Goal: Task Accomplishment & Management: Manage account settings

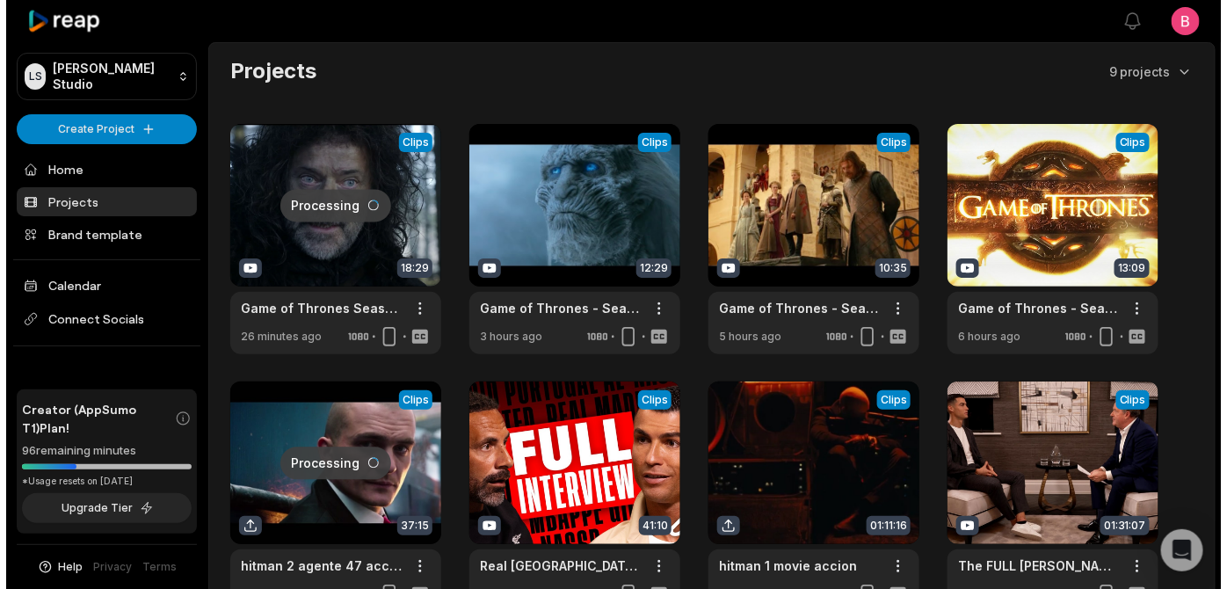
scroll to position [213, 0]
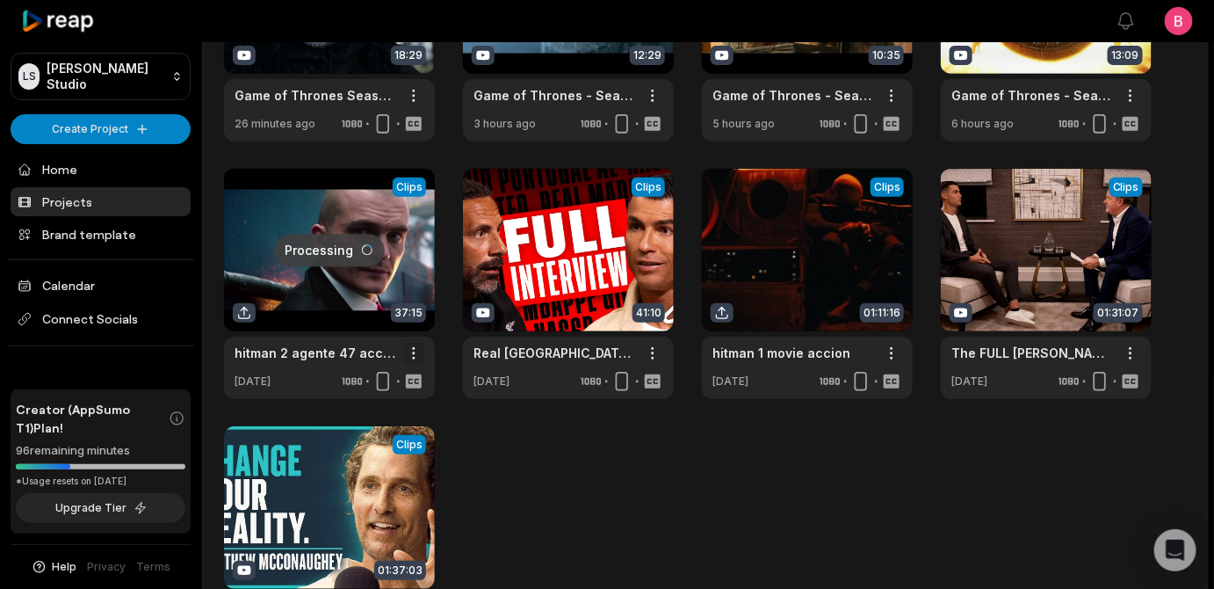
click at [414, 376] on html "LS Logan's Studio Create Project Home Projects Brand template Calendar Connect …" at bounding box center [607, 81] width 1214 height 589
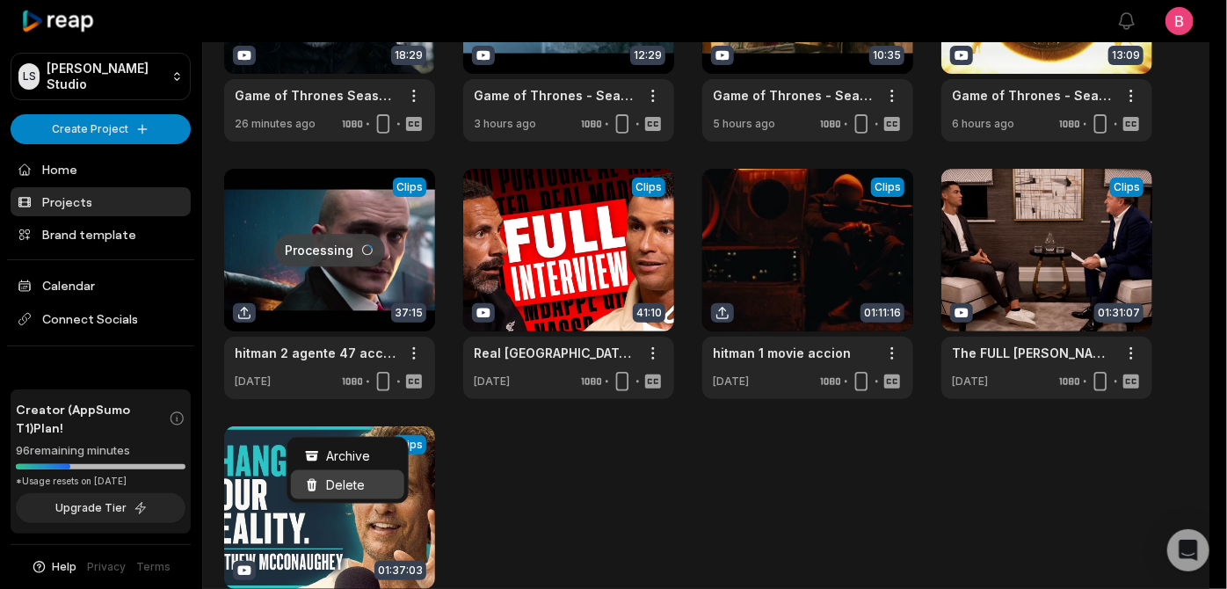
click at [365, 494] on span "Delete" at bounding box center [345, 484] width 39 height 18
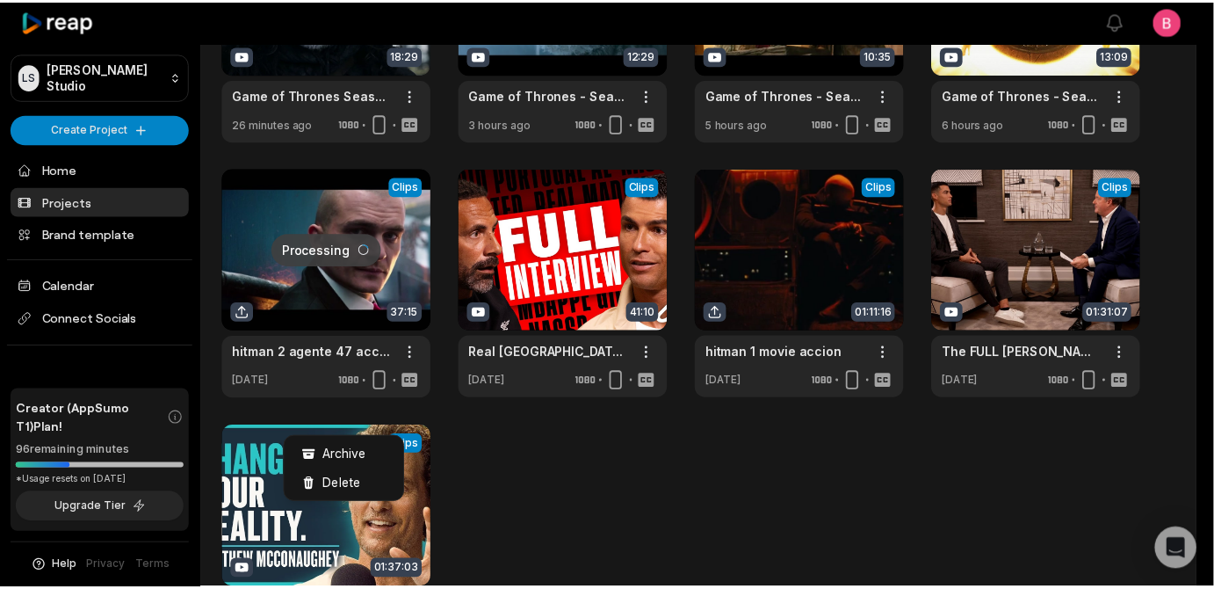
scroll to position [0, 0]
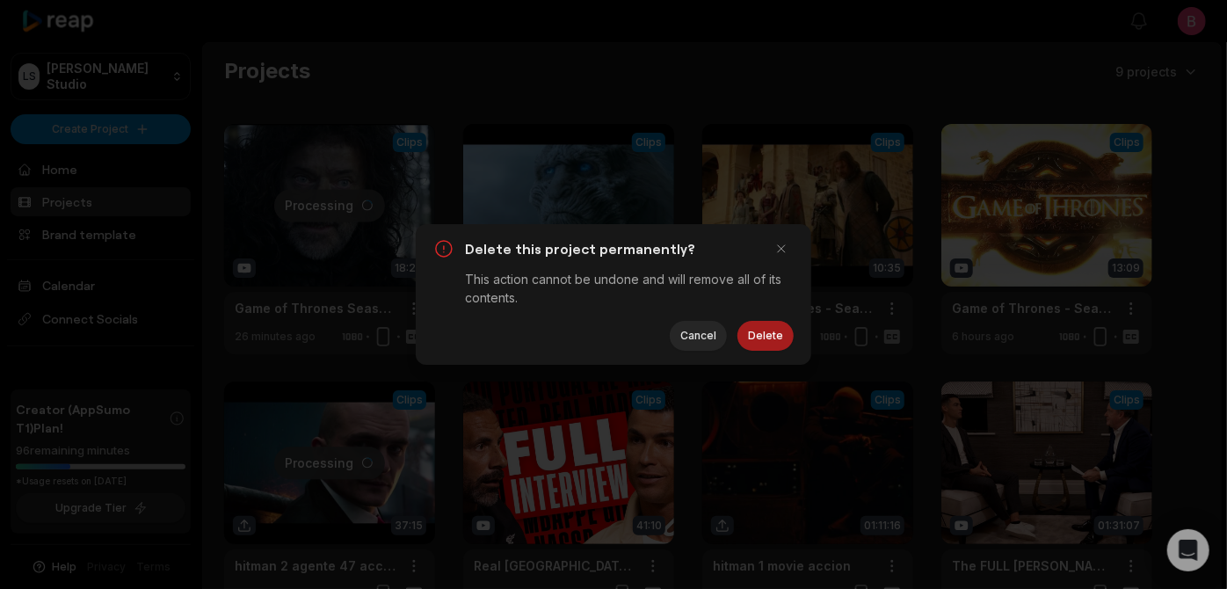
click at [762, 347] on button "Delete" at bounding box center [765, 336] width 56 height 30
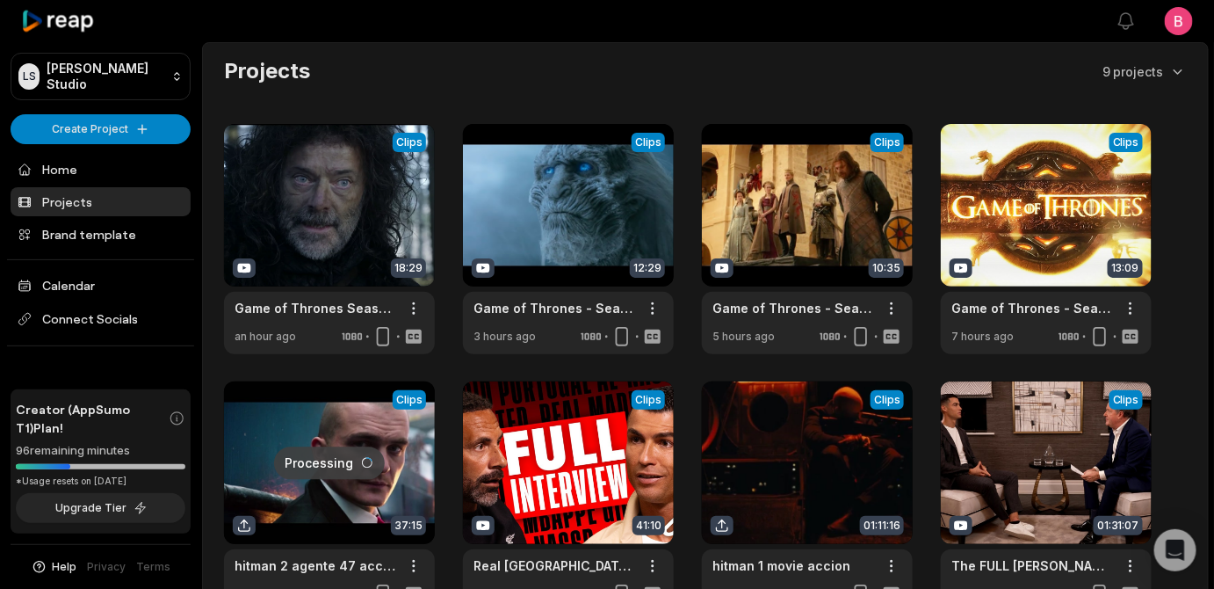
scroll to position [213, 0]
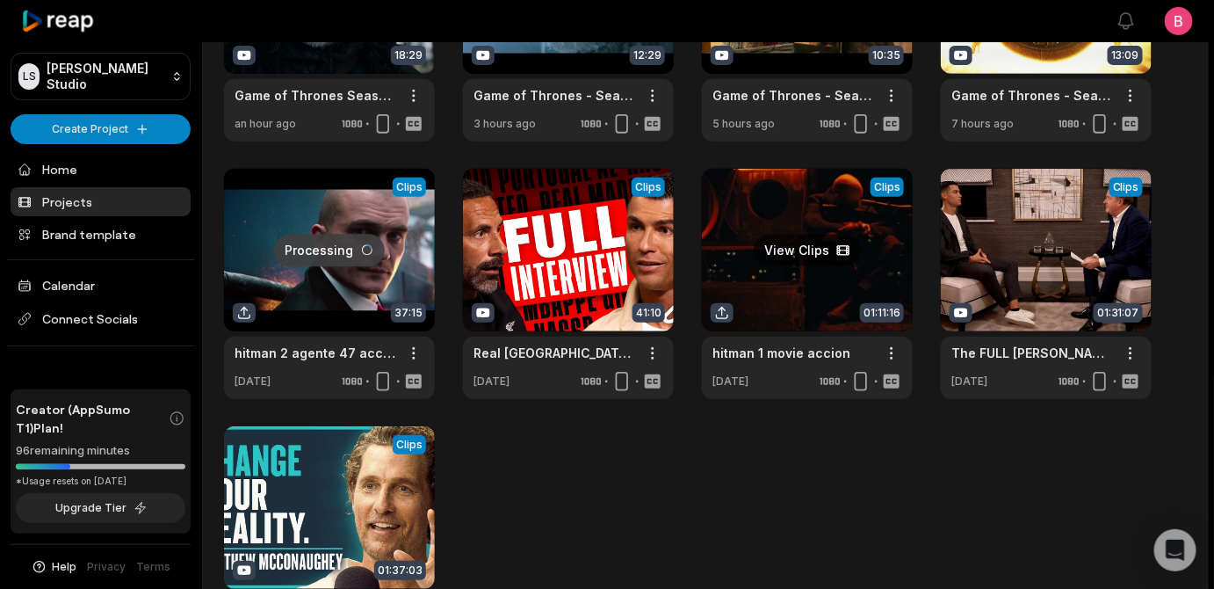
click at [822, 286] on link at bounding box center [807, 284] width 211 height 230
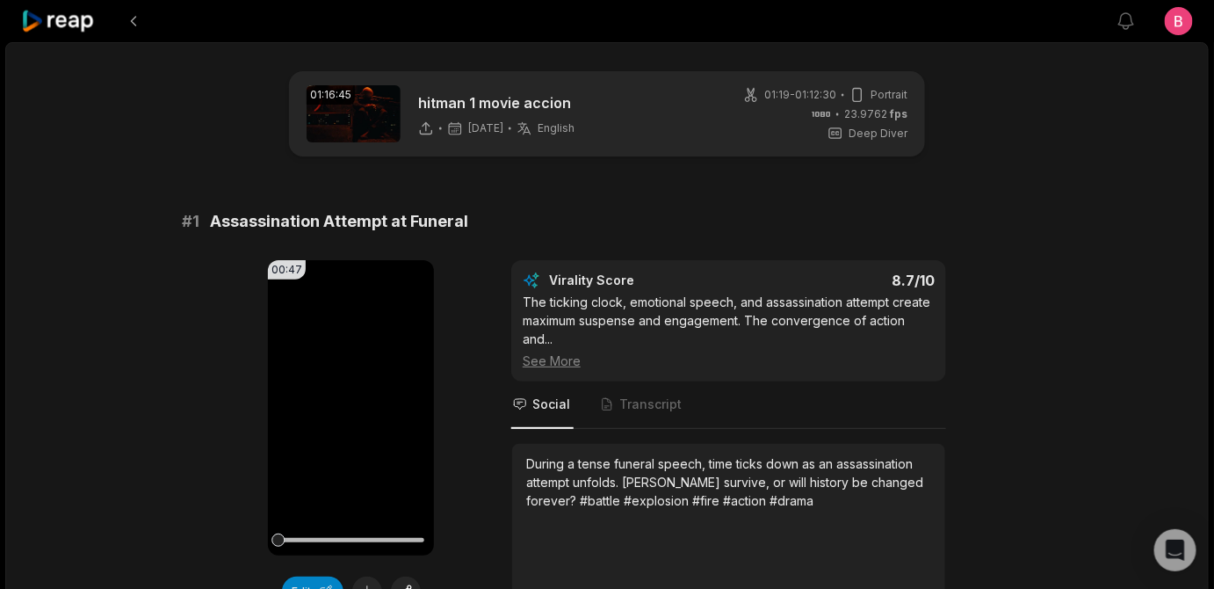
scroll to position [213, 0]
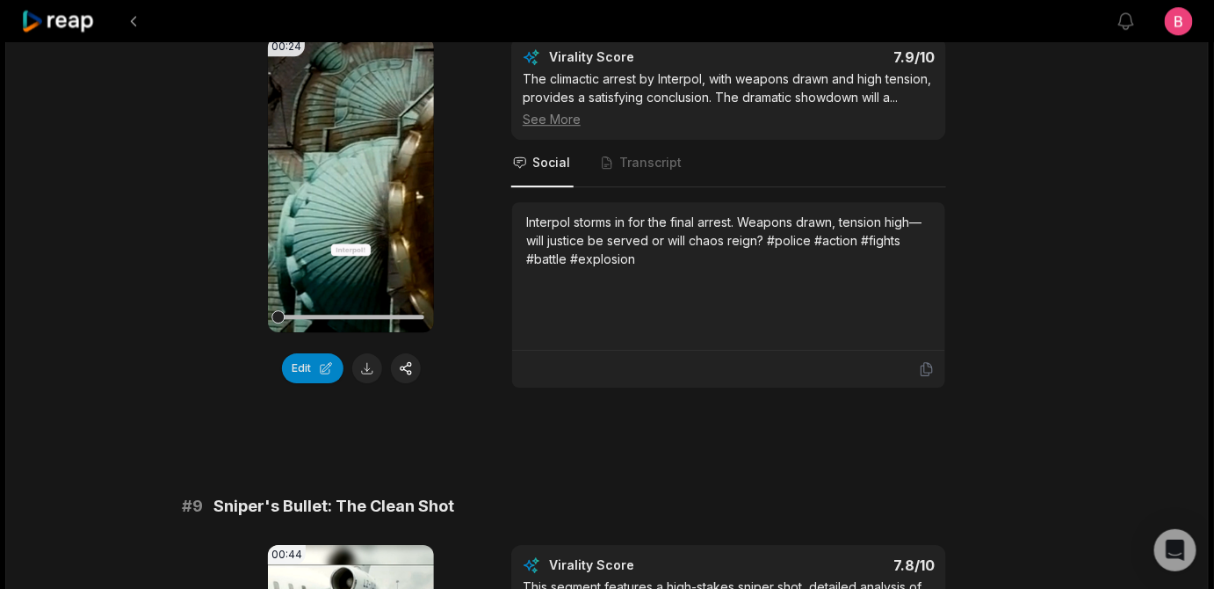
scroll to position [4046, 0]
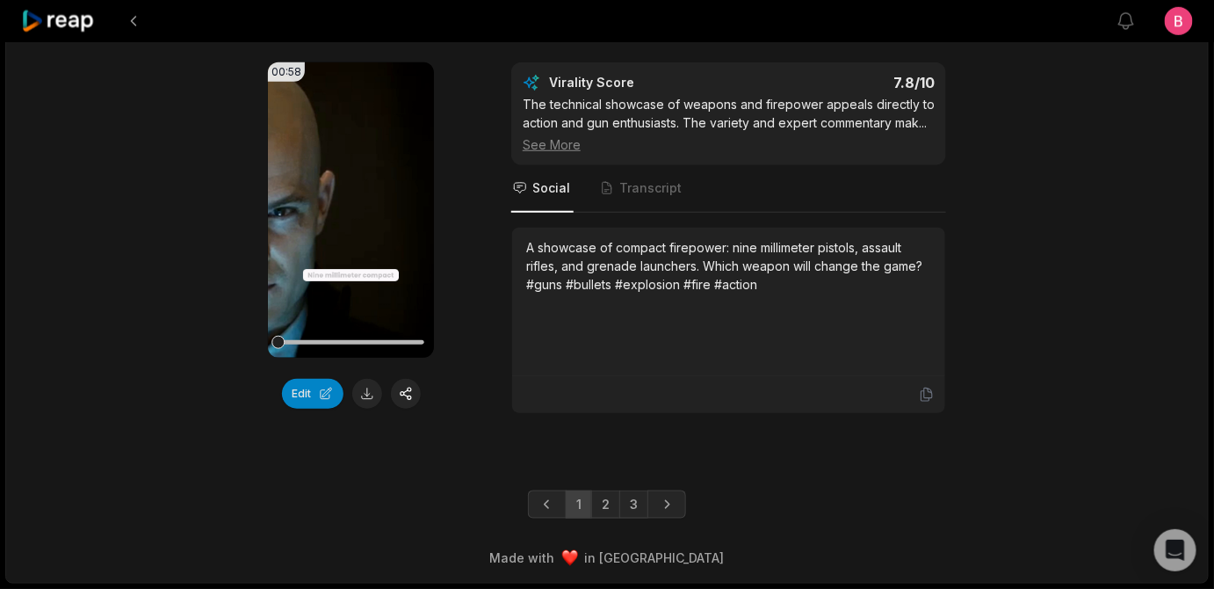
scroll to position [5550, 0]
click at [600, 490] on link "2" at bounding box center [605, 504] width 29 height 28
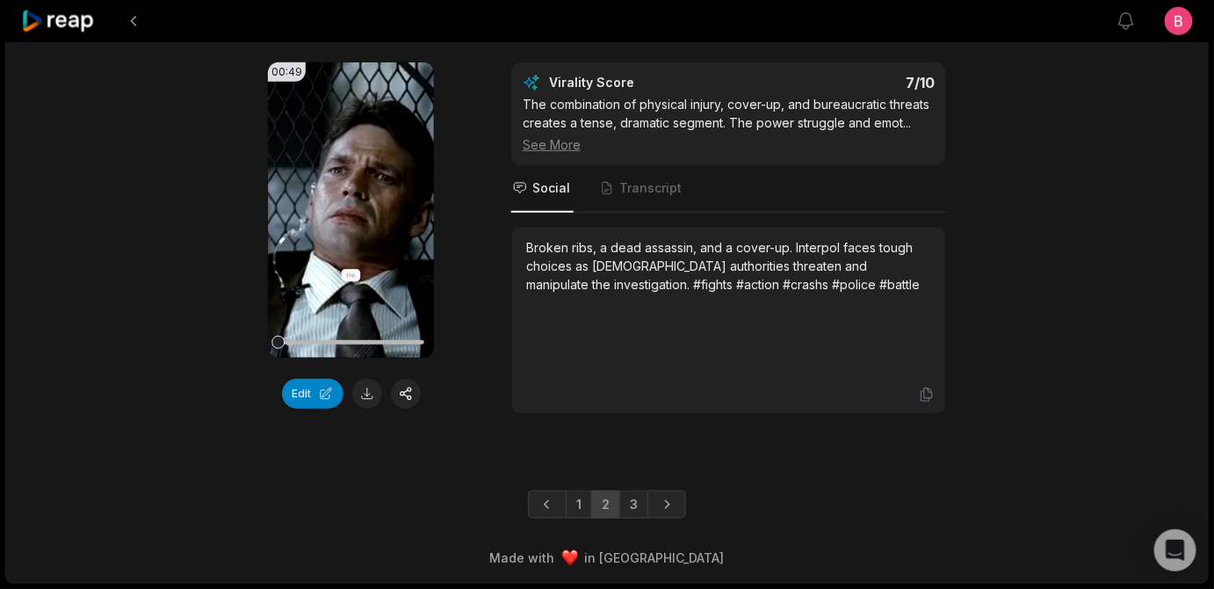
scroll to position [5337, 0]
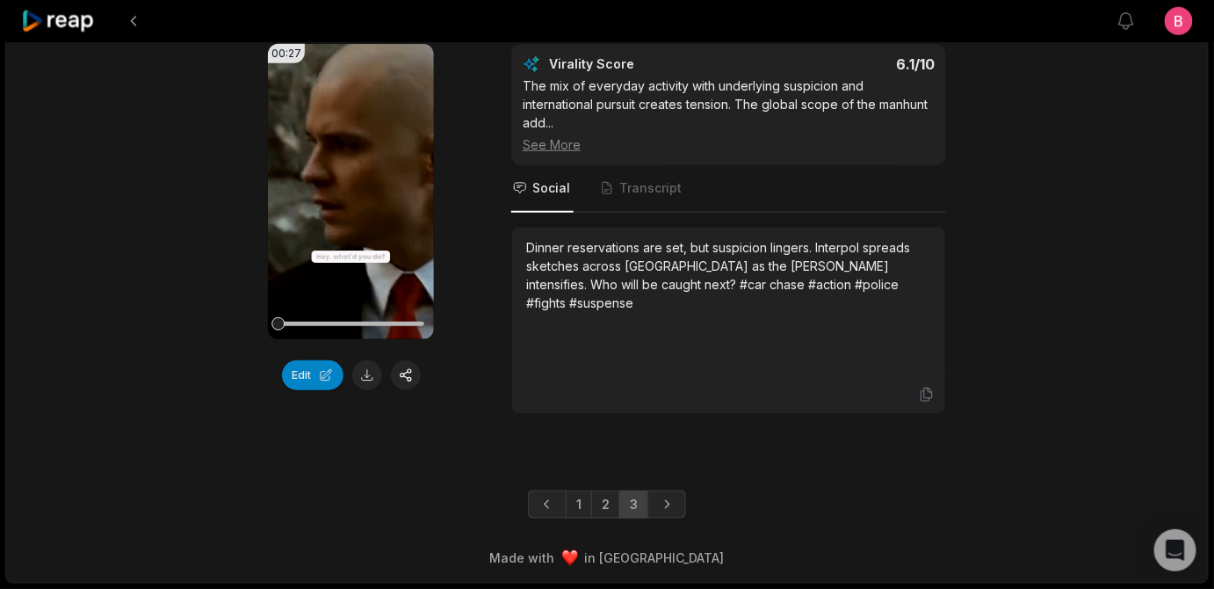
scroll to position [5550, 0]
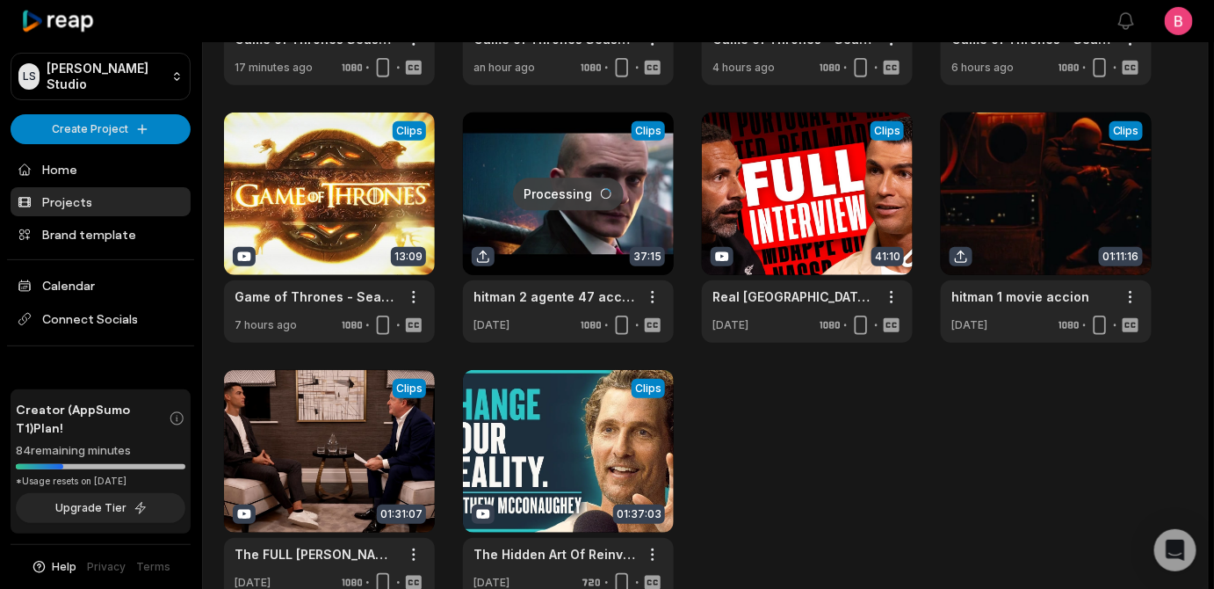
scroll to position [482, 0]
